Goal: Information Seeking & Learning: Check status

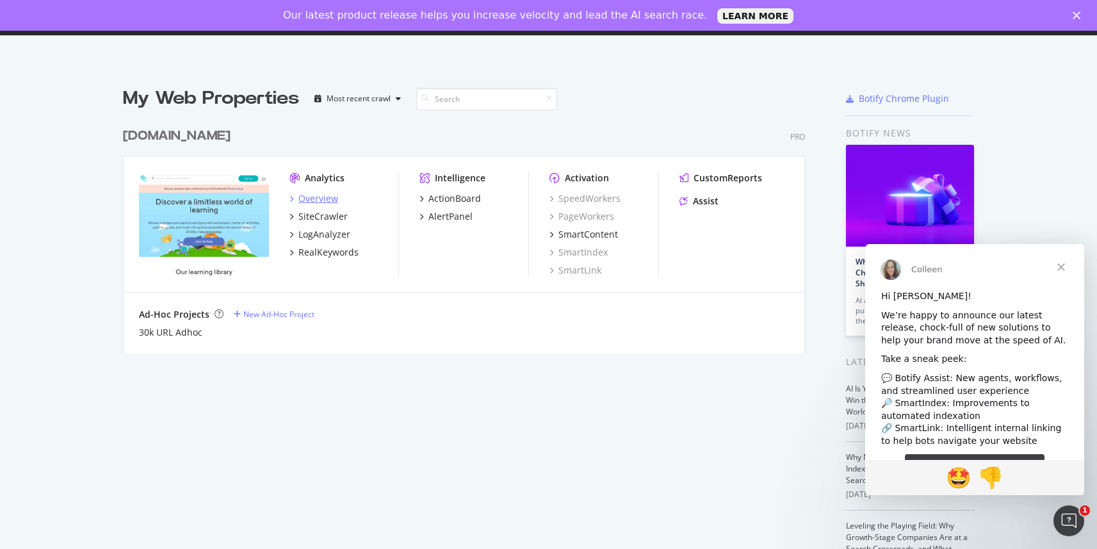
click at [325, 195] on div "Overview" at bounding box center [318, 198] width 40 height 13
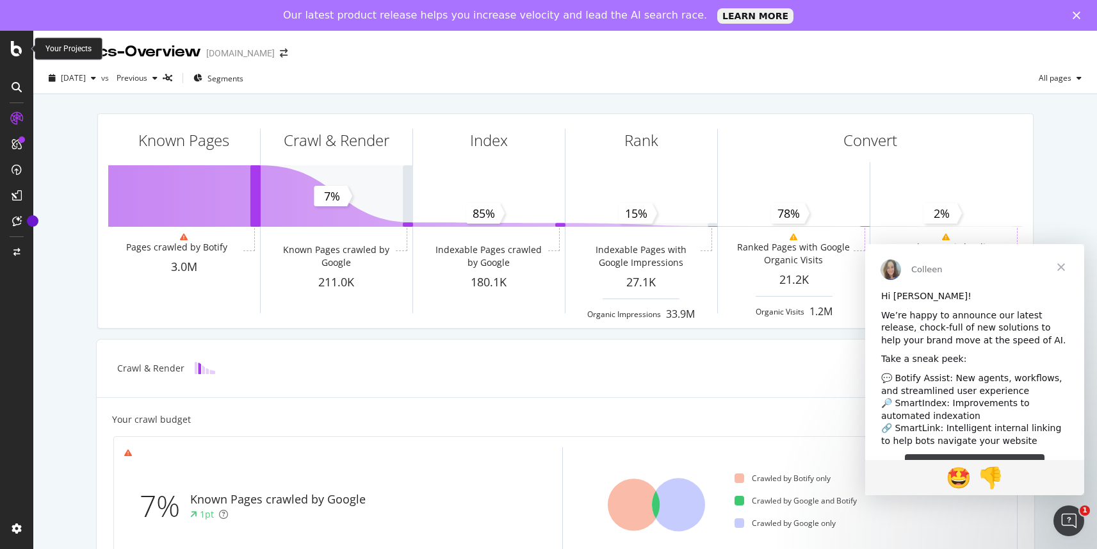
click at [17, 46] on icon at bounding box center [17, 48] width 12 height 15
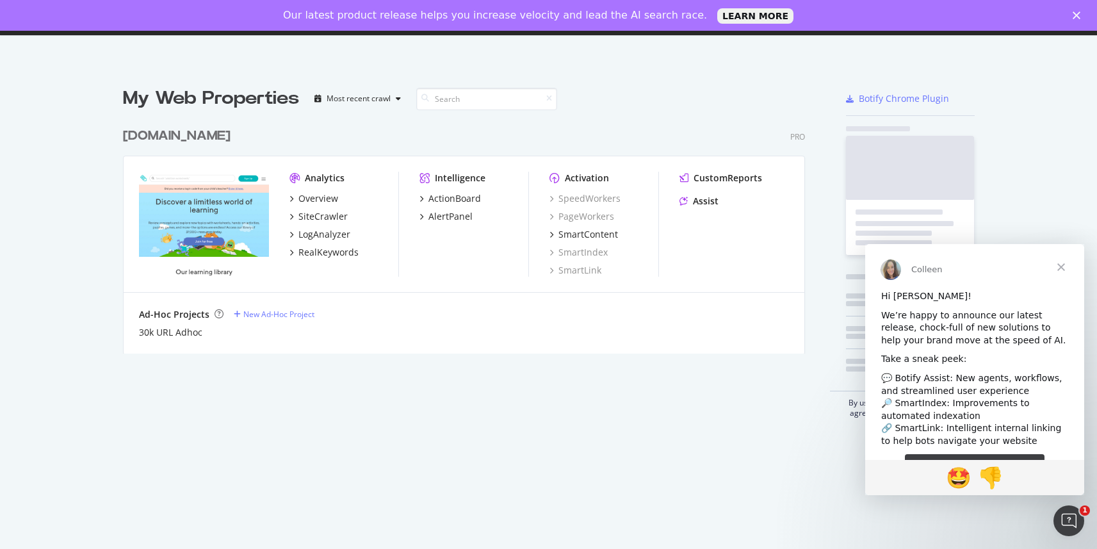
scroll to position [549, 1097]
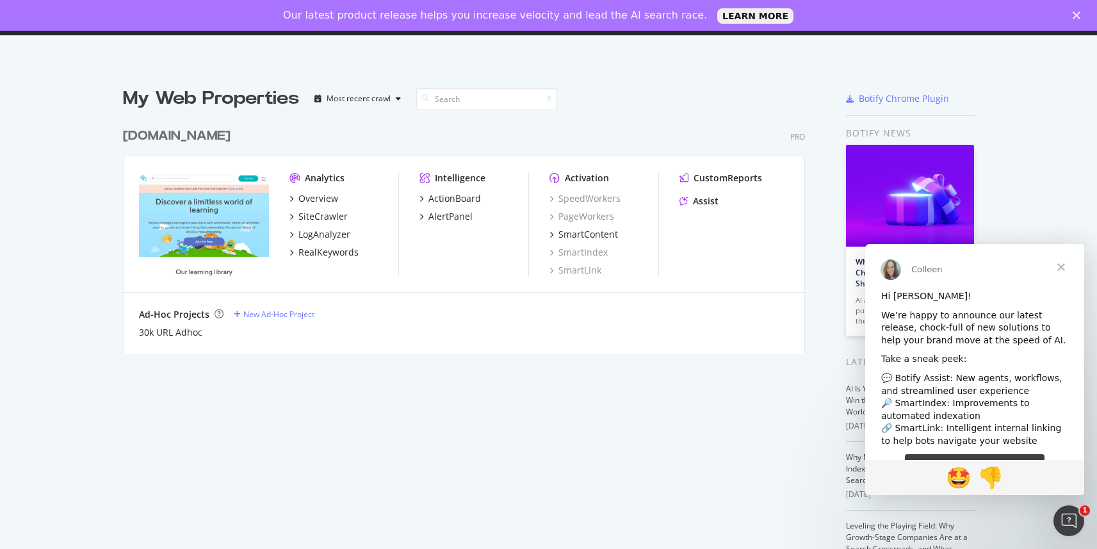
click at [1062, 267] on span "Close" at bounding box center [1061, 267] width 46 height 46
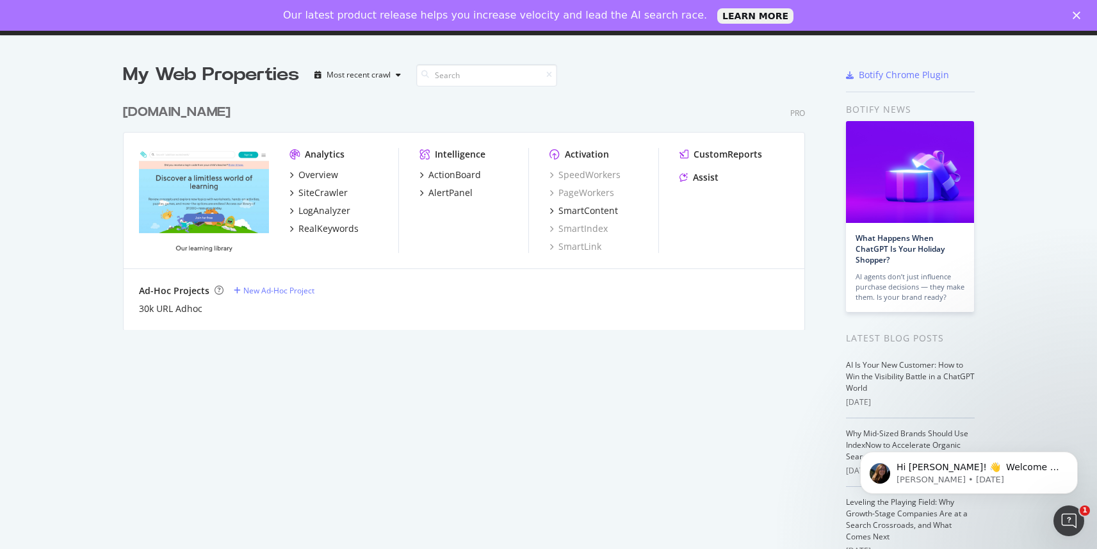
scroll to position [0, 0]
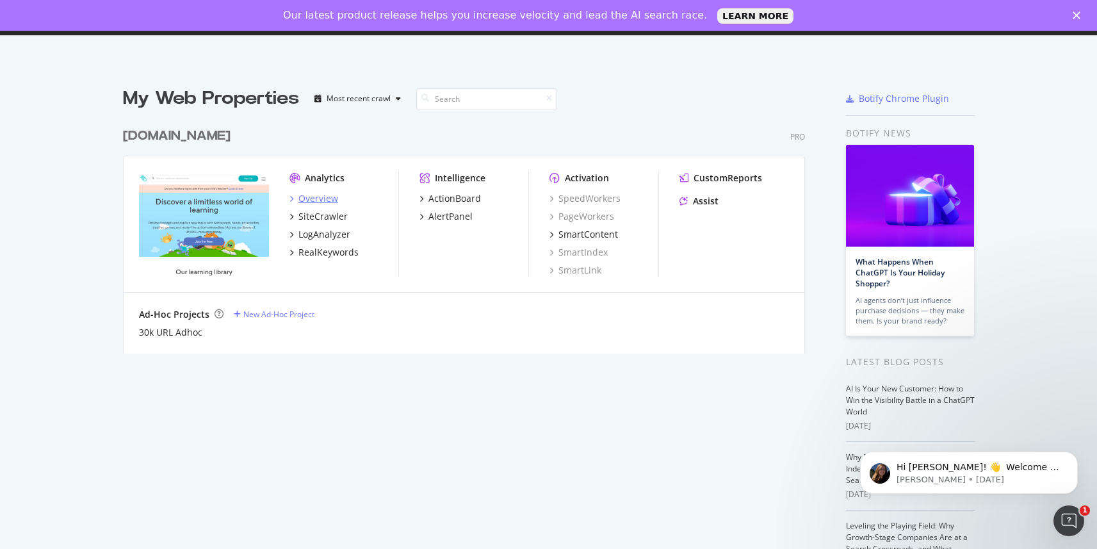
click at [316, 195] on div "Overview" at bounding box center [318, 198] width 40 height 13
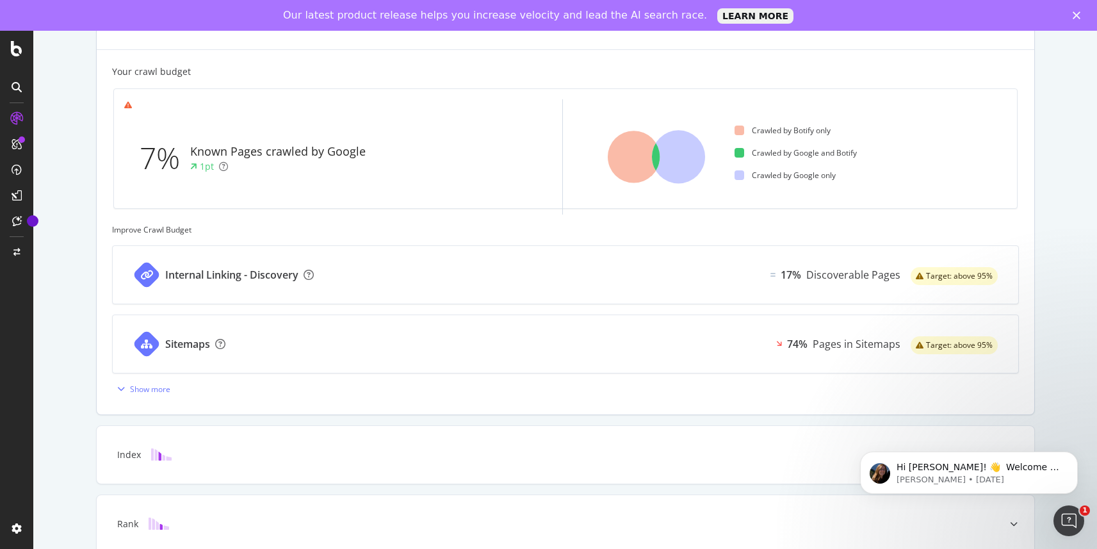
scroll to position [349, 0]
click at [329, 339] on div "Sitemaps 74% Pages in Sitemaps Target: above 95%" at bounding box center [566, 343] width 906 height 58
